Goal: Task Accomplishment & Management: Complete application form

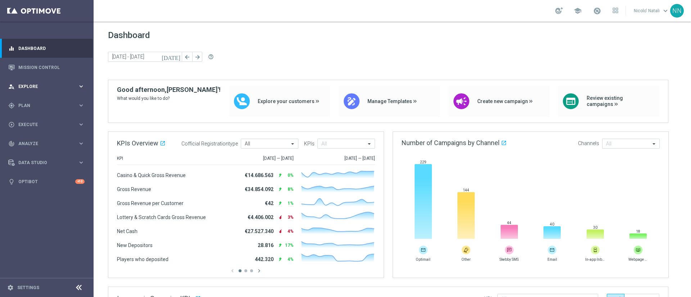
click at [28, 90] on div "person_search Explore keyboard_arrow_right" at bounding box center [46, 86] width 93 height 19
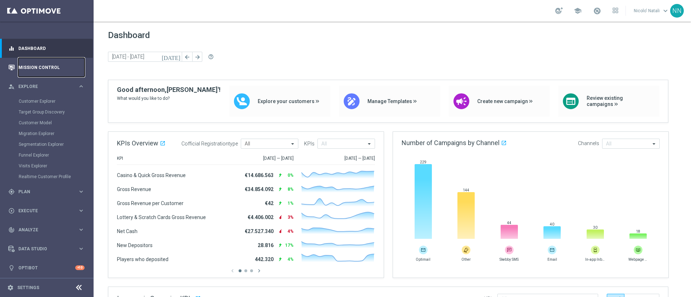
click at [39, 64] on link "Mission Control" at bounding box center [51, 67] width 66 height 19
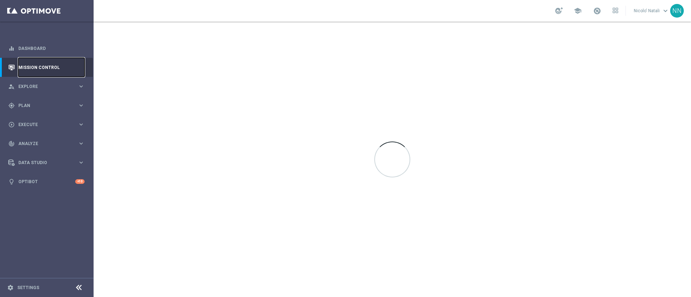
click at [39, 64] on link "Mission Control" at bounding box center [51, 67] width 66 height 19
click at [35, 81] on div "person_search Explore keyboard_arrow_right" at bounding box center [46, 86] width 93 height 19
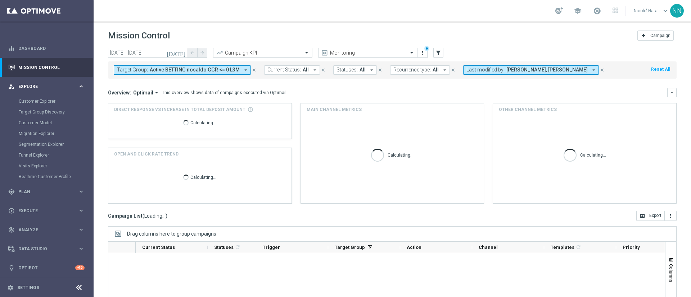
click at [35, 85] on span "Explore" at bounding box center [47, 87] width 59 height 4
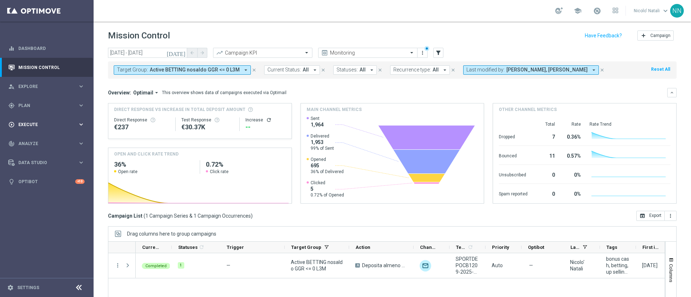
click at [30, 123] on span "Execute" at bounding box center [47, 125] width 59 height 4
click at [34, 139] on link "Campaign Builder" at bounding box center [47, 140] width 56 height 6
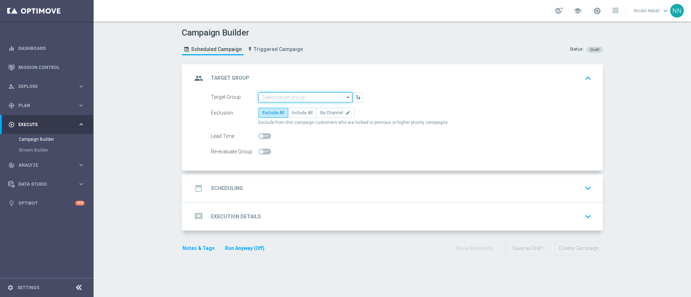
click at [267, 94] on input at bounding box center [305, 97] width 94 height 10
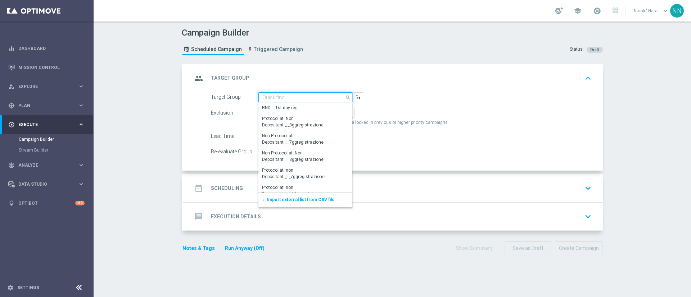
paste input "Active Betting no nwl GGR nb > 0 saldo"
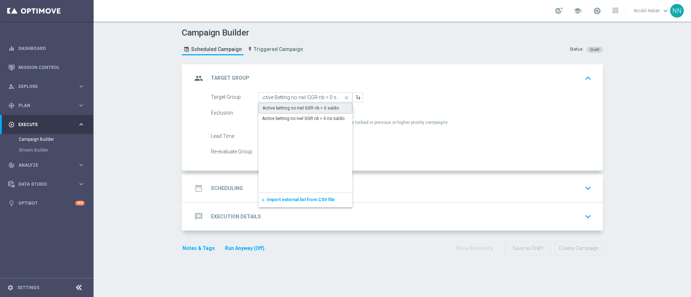
click at [273, 105] on div "Active betting no nwl GGR nb > 0 saldo" at bounding box center [300, 108] width 76 height 6
type input "Active betting no nwl GGR nb > 0 saldo"
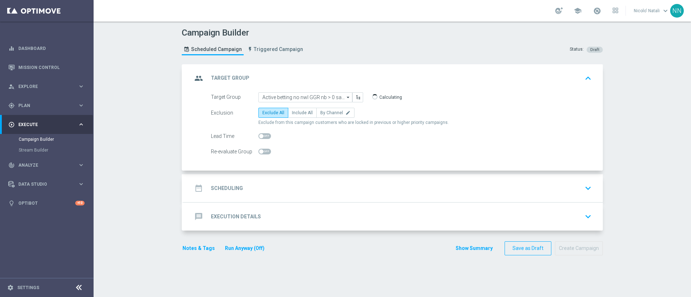
click at [272, 172] on accordion "group Target Group keyboard_arrow_up Target Group Active betting no nwl GGR nb …" at bounding box center [392, 147] width 421 height 167
click at [270, 174] on div "date_range Scheduling keyboard_arrow_down" at bounding box center [392, 188] width 419 height 28
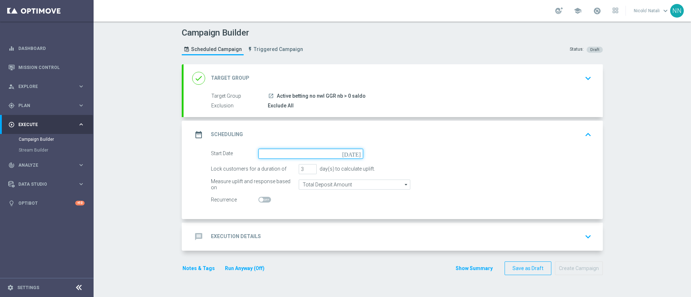
click at [267, 155] on input at bounding box center [310, 154] width 105 height 10
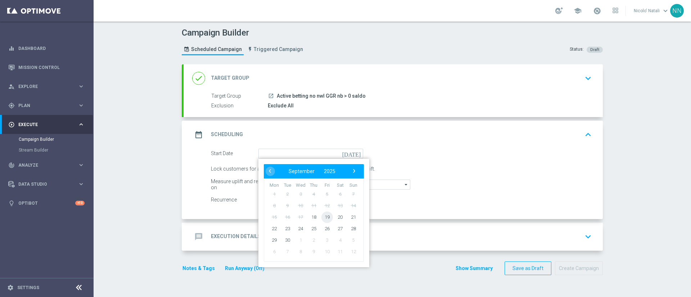
click at [321, 217] on span "19" at bounding box center [327, 217] width 12 height 12
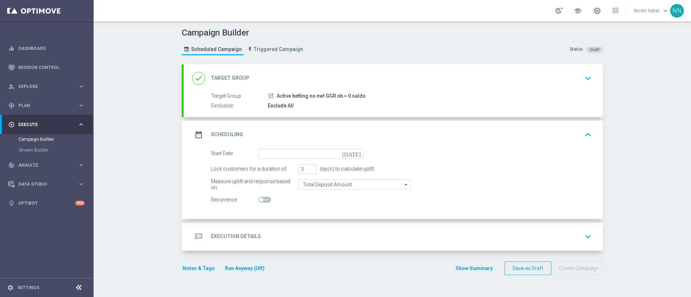
type input "19 Sep 2025"
click at [334, 110] on div "Target Group launch Active betting no nwl GGR nb > 0 saldo | 4,223 Customers Ex…" at bounding box center [392, 104] width 419 height 25
click at [372, 85] on div "done Target Group keyboard_arrow_down" at bounding box center [392, 78] width 419 height 28
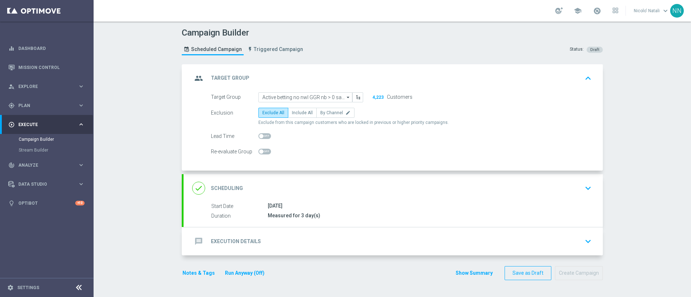
click at [343, 182] on div "done Scheduling keyboard_arrow_down" at bounding box center [393, 189] width 402 height 14
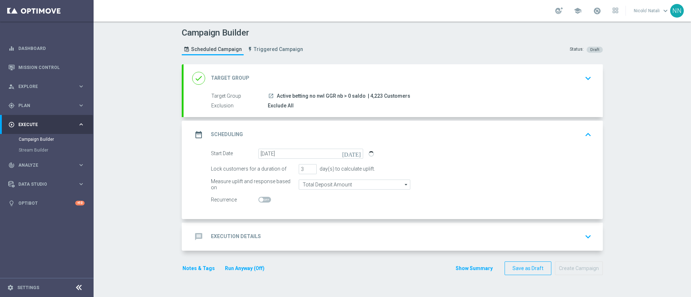
click at [262, 199] on span at bounding box center [264, 200] width 13 height 6
click at [262, 199] on input "checkbox" at bounding box center [264, 200] width 13 height 6
checkbox input "true"
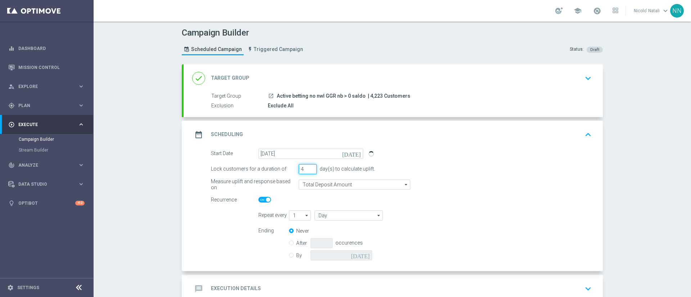
type input "4"
click at [309, 169] on input "4" at bounding box center [308, 169] width 18 height 10
click at [323, 213] on input "Day" at bounding box center [348, 216] width 68 height 10
click at [327, 235] on div "Week" at bounding box center [347, 237] width 67 height 10
type input "Week"
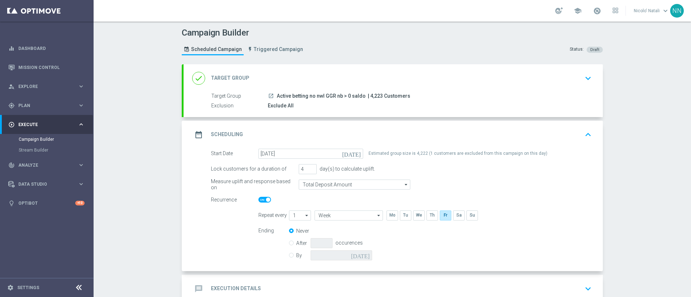
click at [296, 255] on label "By" at bounding box center [303, 255] width 14 height 6
click at [292, 255] on input "By" at bounding box center [291, 254] width 5 height 5
radio input "true"
radio input "false"
click at [332, 255] on input at bounding box center [341, 256] width 62 height 10
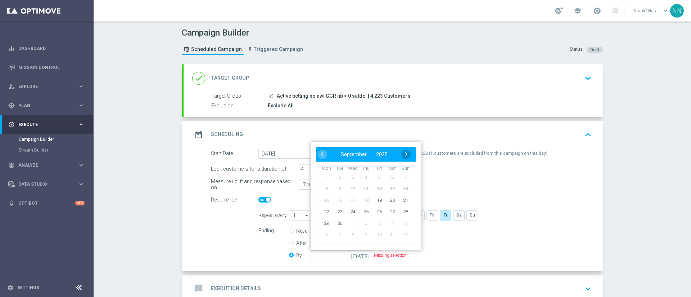
click at [405, 150] on span "›" at bounding box center [405, 154] width 9 height 9
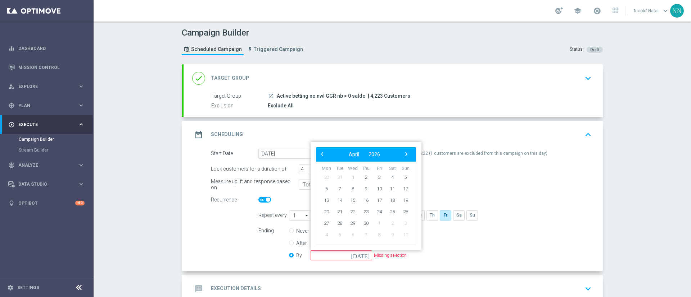
click at [405, 150] on span "›" at bounding box center [405, 154] width 9 height 9
click at [400, 221] on span "31" at bounding box center [406, 224] width 12 height 12
type input "31 May 2026"
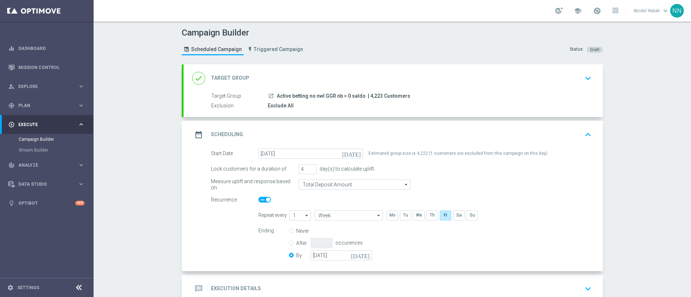
scroll to position [36, 0]
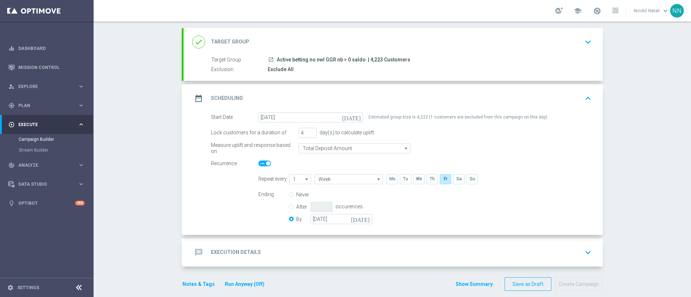
click at [319, 47] on div "done Target Group keyboard_arrow_down" at bounding box center [393, 42] width 402 height 14
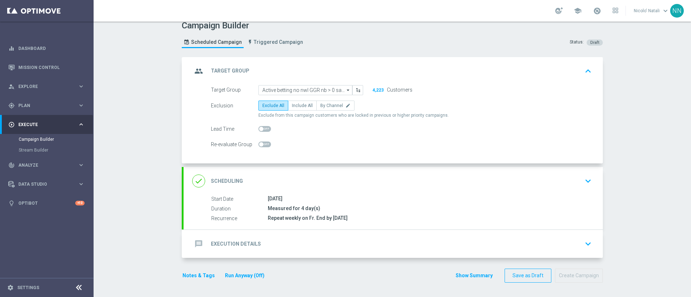
scroll to position [7, 0]
click at [297, 106] on span "Include All" at bounding box center [302, 105] width 21 height 5
click at [296, 106] on input "Include All" at bounding box center [294, 107] width 5 height 5
radio input "true"
click at [283, 249] on div "message Execution Details keyboard_arrow_down" at bounding box center [393, 244] width 402 height 14
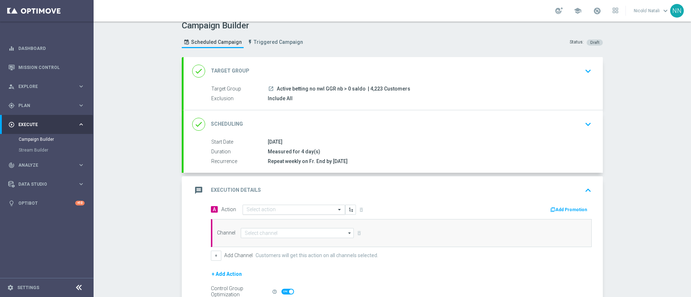
click at [283, 209] on input "text" at bounding box center [286, 210] width 80 height 6
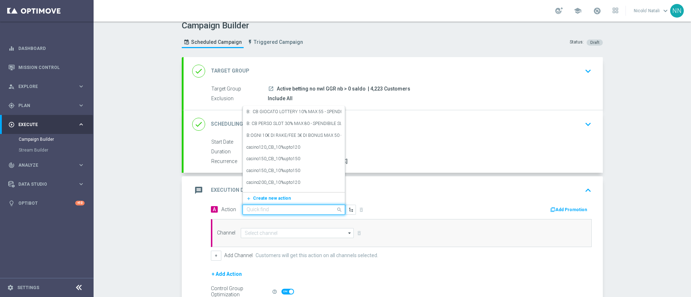
paste input "Deposita almeno 10€ e gioca qel4 per ricevere il 20% dell'importo giocato sul p…"
type input "Deposita almeno 10€ e gioca qel4 per ricevere il 20% dell'importo giocato sul p…"
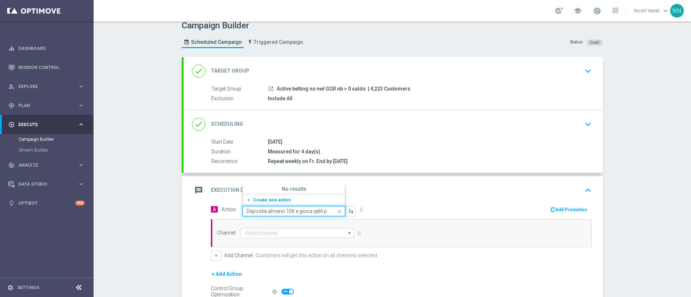
scroll to position [0, 212]
click at [269, 201] on span "Create new action" at bounding box center [272, 200] width 38 height 5
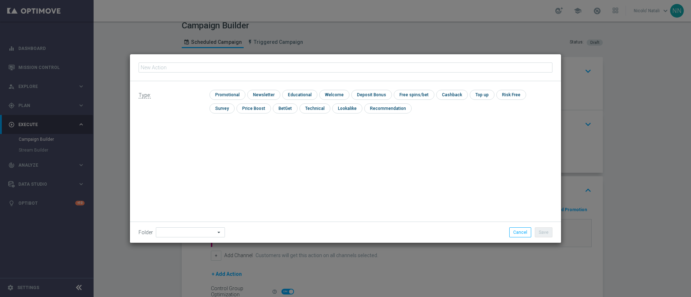
type input "Deposita almeno 10€ e gioca qel4 per ricevere il 20% dell'importo giocato sul p…"
click at [224, 94] on input "checkbox" at bounding box center [226, 95] width 34 height 10
checkbox input "true"
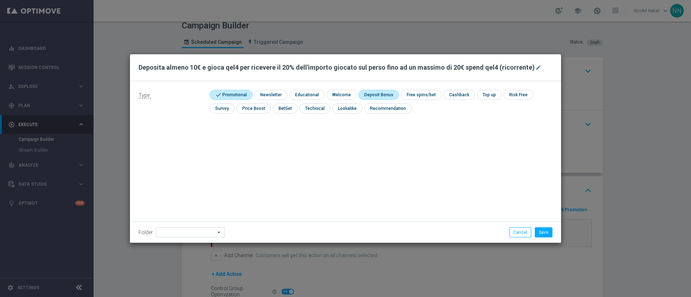
click at [387, 94] on input "checkbox" at bounding box center [377, 95] width 38 height 10
checkbox input "true"
click at [544, 229] on button "Save" at bounding box center [543, 233] width 18 height 10
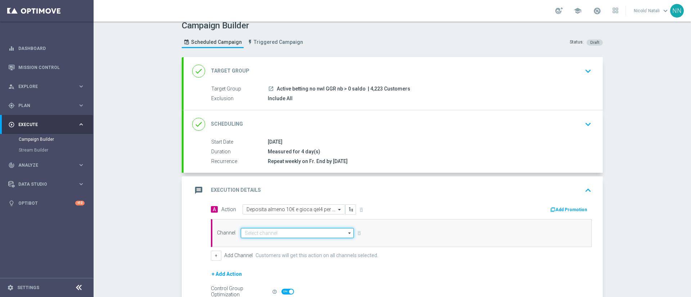
click at [306, 233] on input at bounding box center [297, 233] width 113 height 10
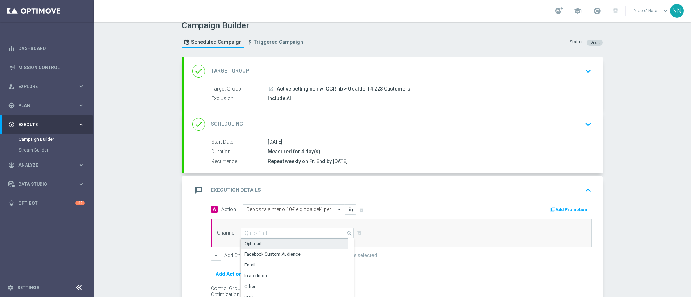
click at [286, 242] on div "Optimail" at bounding box center [294, 244] width 107 height 11
type input "Optimail"
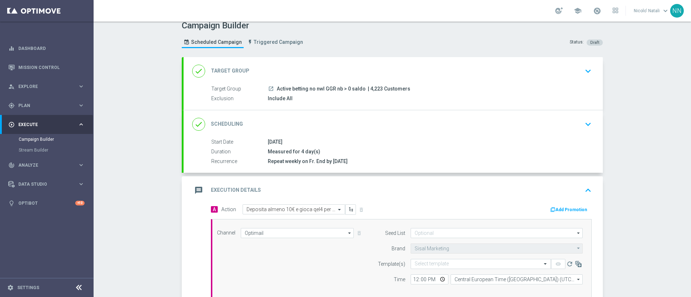
click at [553, 205] on div "Add Promotion" at bounding box center [570, 209] width 42 height 9
click at [313, 235] on input "Optimail" at bounding box center [297, 233] width 113 height 10
click at [268, 260] on div "Other" at bounding box center [294, 263] width 107 height 10
type input "Other"
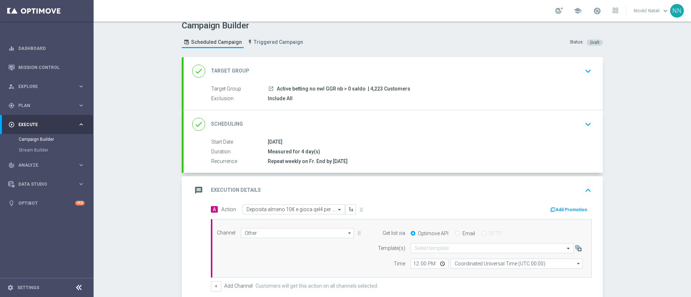
click at [563, 209] on button "Add Promotion" at bounding box center [569, 210] width 40 height 8
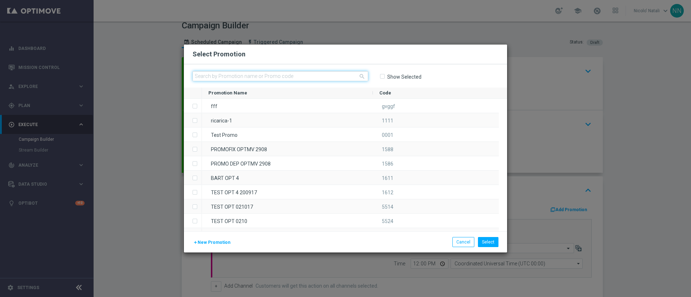
click at [328, 77] on input "text" at bounding box center [280, 76] width 176 height 10
paste input "SPORTNWL2025-"
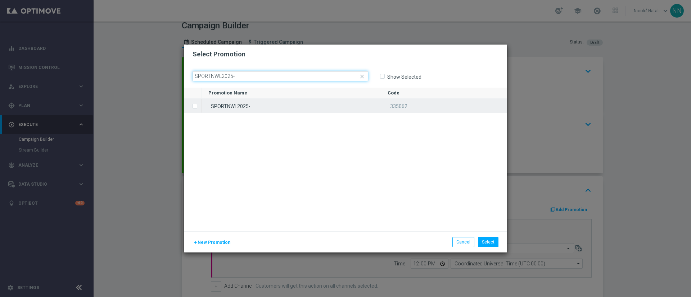
type input "SPORTNWL2025-"
click at [324, 105] on div "SPORTNWL2025-" at bounding box center [291, 106] width 179 height 14
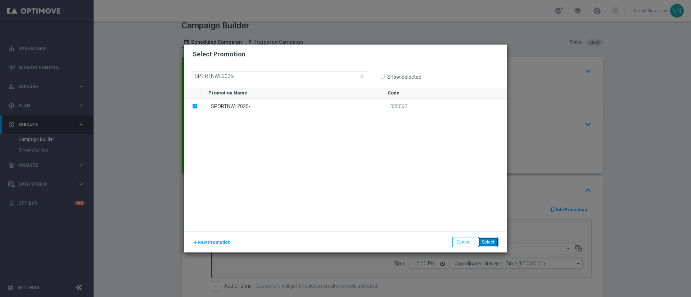
click at [491, 239] on button "Select" at bounding box center [488, 242] width 21 height 10
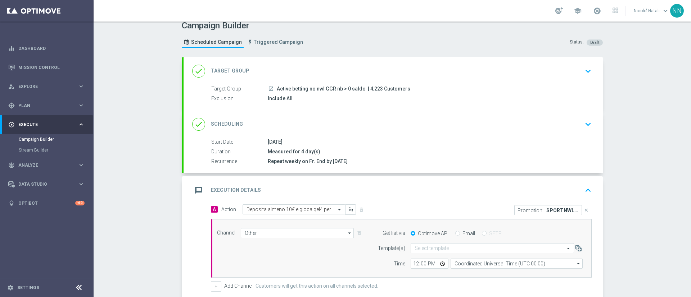
click at [466, 237] on div "Get list via Optimove API Email SFTP" at bounding box center [477, 233] width 219 height 10
click at [463, 234] on label "Email" at bounding box center [468, 234] width 13 height 6
click at [460, 234] on input "Email" at bounding box center [457, 234] width 5 height 5
radio input "true"
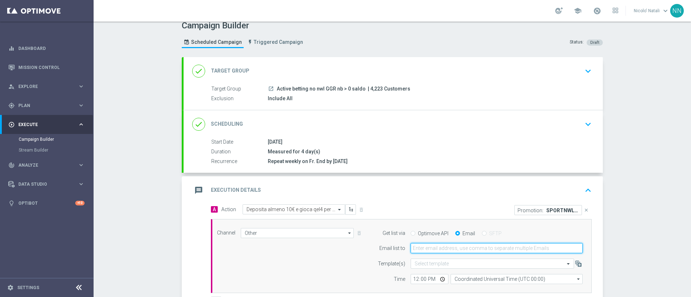
click at [443, 246] on input "email" at bounding box center [496, 248] width 172 height 10
type input "paolo.martiradonna@sisal.it"
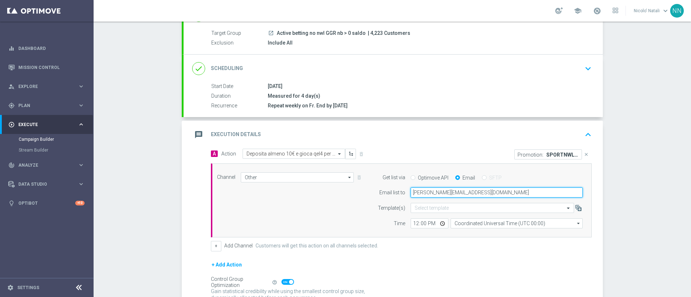
scroll to position [63, 0]
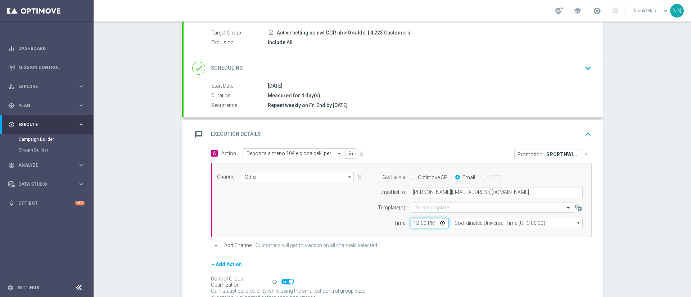
click at [413, 226] on input "12:00" at bounding box center [429, 223] width 38 height 10
type input "16:30"
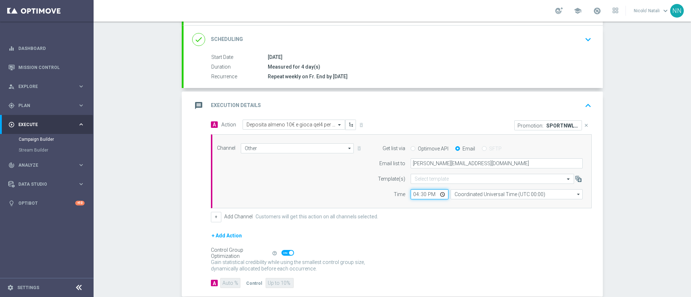
scroll to position [131, 0]
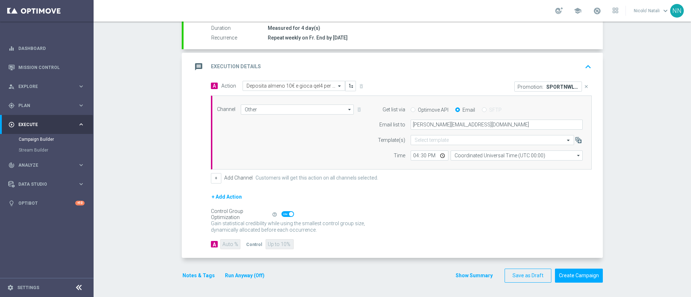
click at [247, 275] on button "Run Anyway (Off)" at bounding box center [244, 276] width 41 height 9
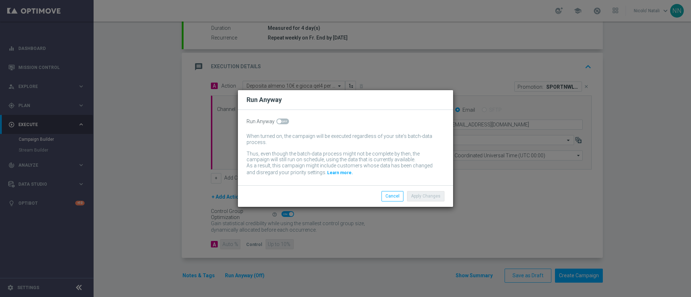
click at [281, 125] on div "Run Anyway When turned on, the campaign will be executed regardless of your sit…" at bounding box center [345, 148] width 215 height 76
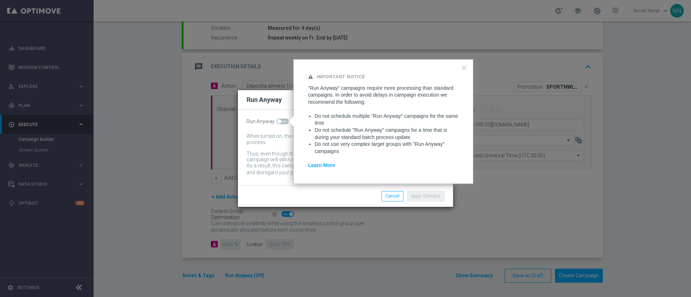
click at [281, 122] on span at bounding box center [282, 122] width 13 height 6
click at [281, 122] on input "checkbox" at bounding box center [282, 122] width 13 height 6
checkbox input "true"
click at [439, 200] on button "Apply Changes" at bounding box center [425, 196] width 37 height 10
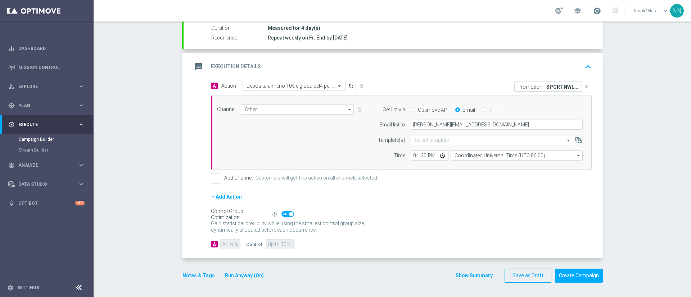
click at [599, 8] on span at bounding box center [597, 11] width 8 height 8
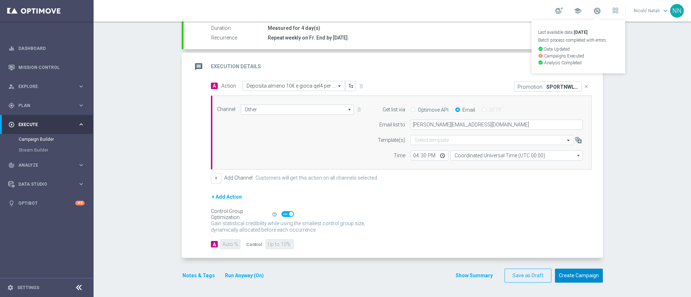
click at [587, 272] on button "Create Campaign" at bounding box center [579, 276] width 48 height 14
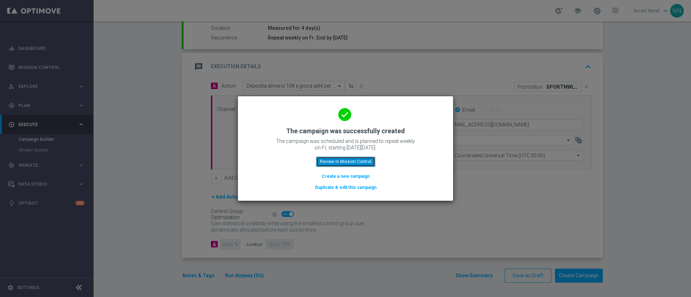
click at [366, 163] on button "Review in Mission Control" at bounding box center [345, 162] width 59 height 10
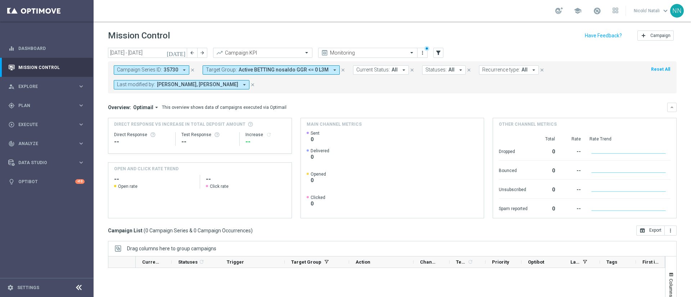
click at [182, 51] on icon "today" at bounding box center [176, 53] width 19 height 6
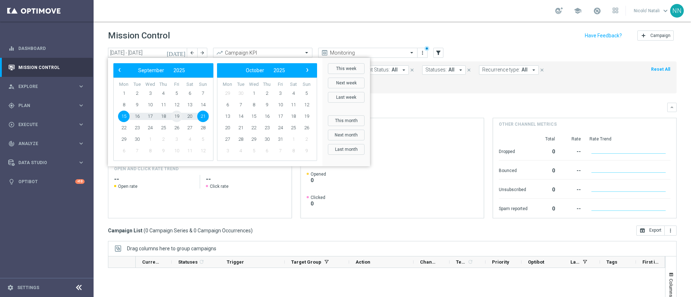
click at [176, 115] on span "19" at bounding box center [177, 117] width 12 height 12
type input "19 Sep 2025 - 19 Sep 2025"
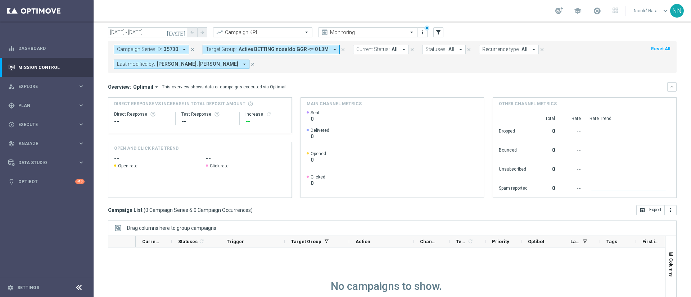
scroll to position [20, 0]
click at [340, 51] on icon "close" at bounding box center [342, 50] width 5 height 5
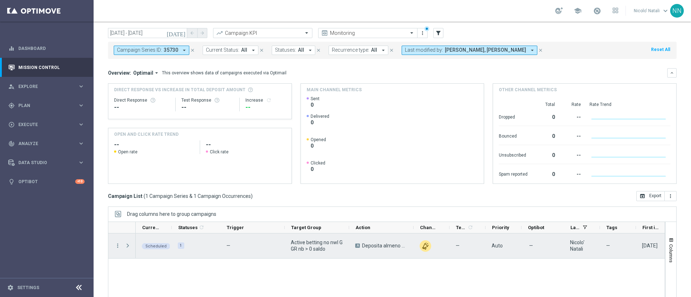
click at [128, 245] on span at bounding box center [127, 246] width 6 height 6
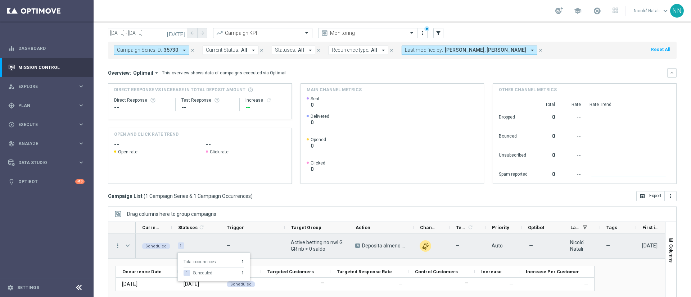
click at [181, 246] on div "1" at bounding box center [181, 246] width 6 height 6
click at [156, 245] on span "Scheduled" at bounding box center [155, 246] width 21 height 5
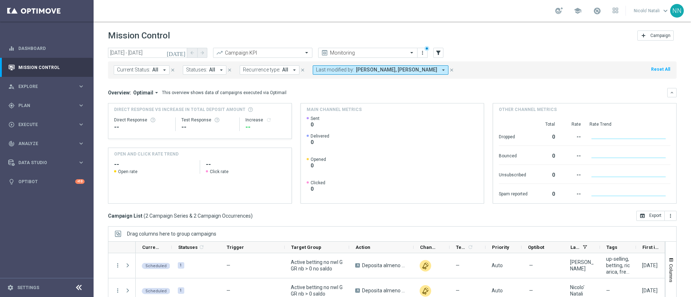
scroll to position [62, 0]
